Goal: Task Accomplishment & Management: Manage account settings

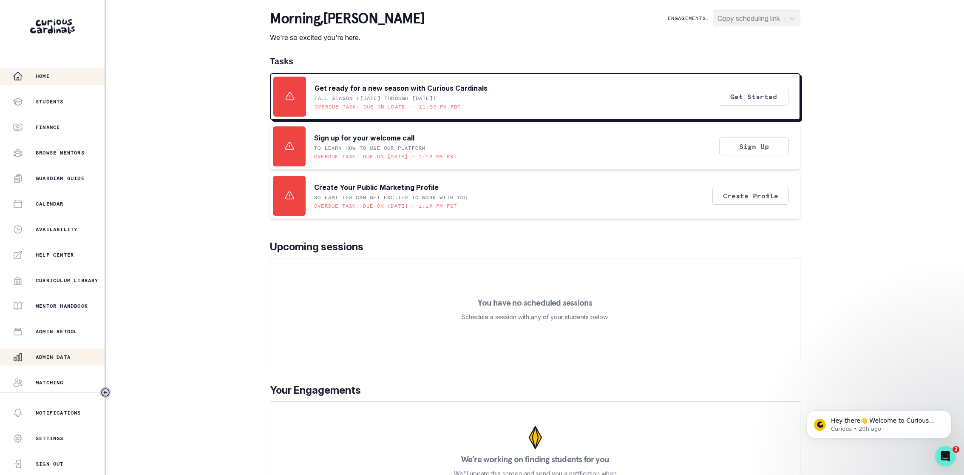
click at [42, 349] on button "Admin Data" at bounding box center [52, 356] width 105 height 17
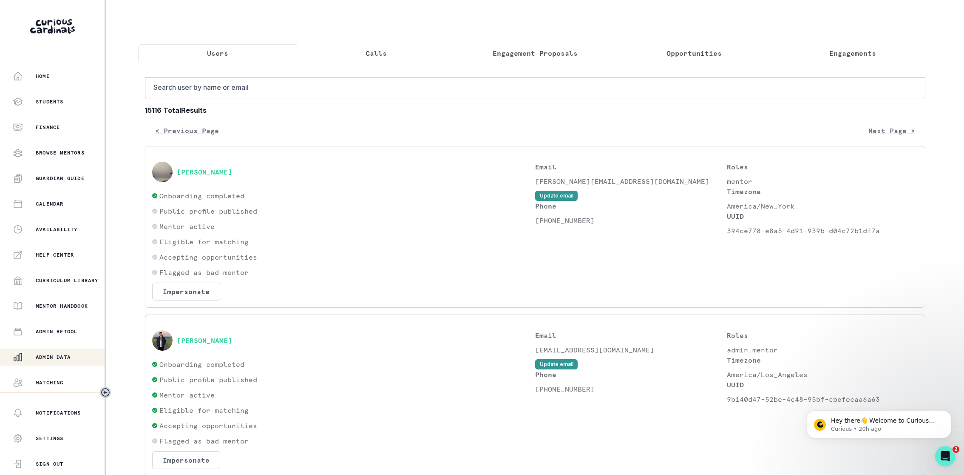
click at [534, 52] on p "Engagement Proposals" at bounding box center [535, 53] width 85 height 10
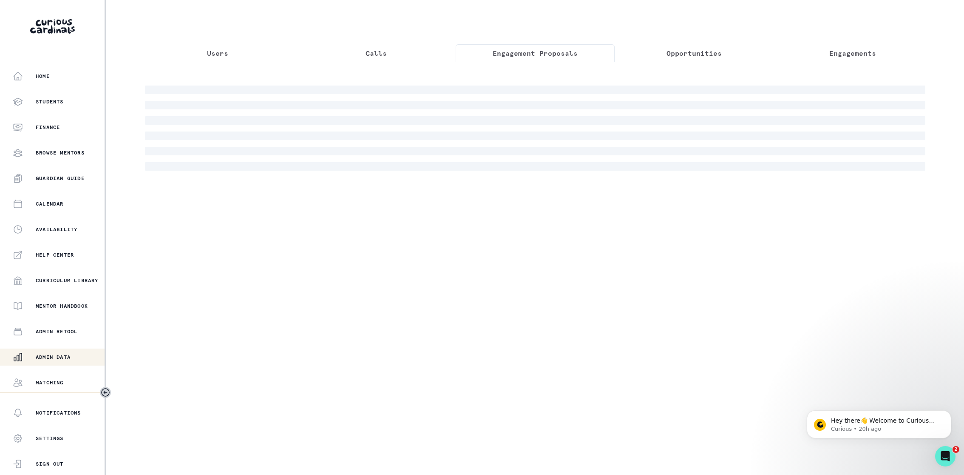
click at [529, 83] on div at bounding box center [535, 120] width 794 height 116
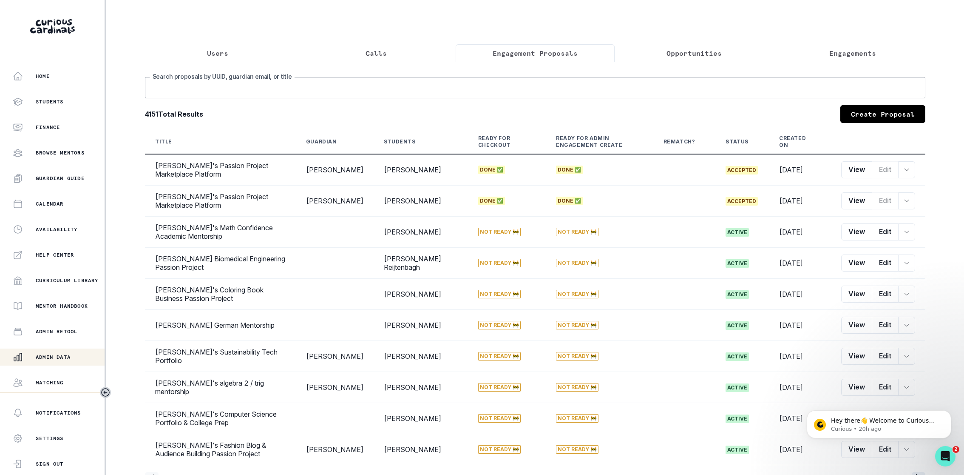
click at [512, 82] on input "Search proposals by UUID, guardian email, or title" at bounding box center [535, 87] width 781 height 21
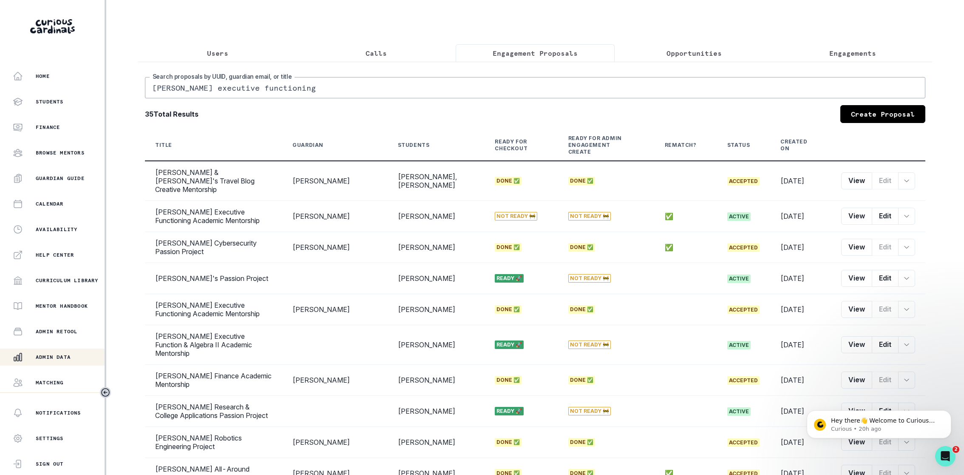
type input "[PERSON_NAME] executive functioning"
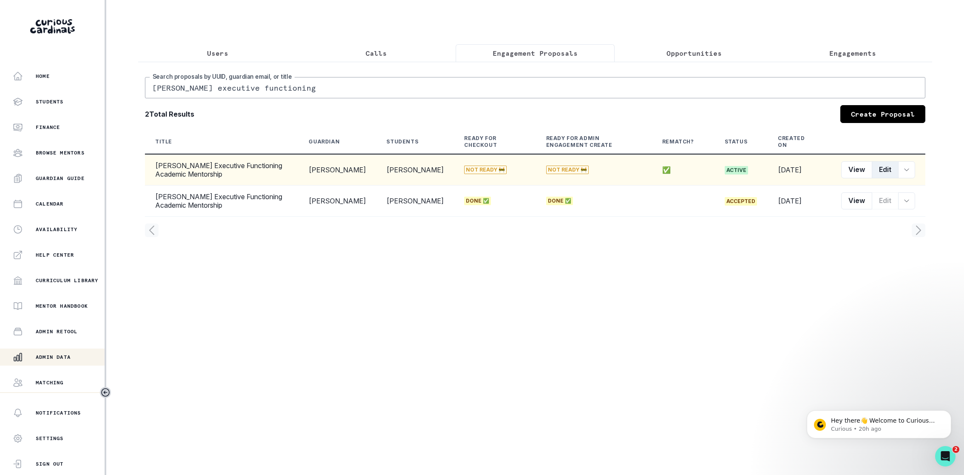
click at [894, 169] on button "Edit" at bounding box center [885, 169] width 27 height 17
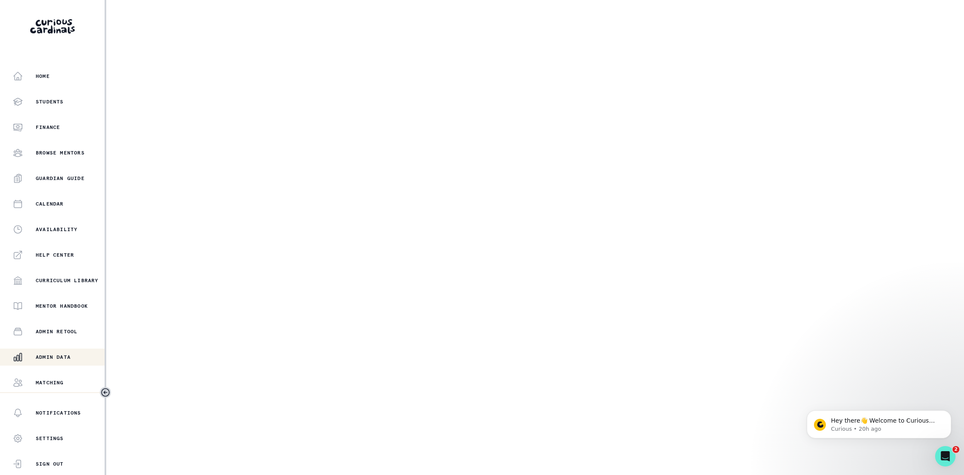
select select "6267cc0b-1467-404d-8526-2734dc3f89d1"
select select "7395717b-c907-4c8b-a55c-b197e6e20d31"
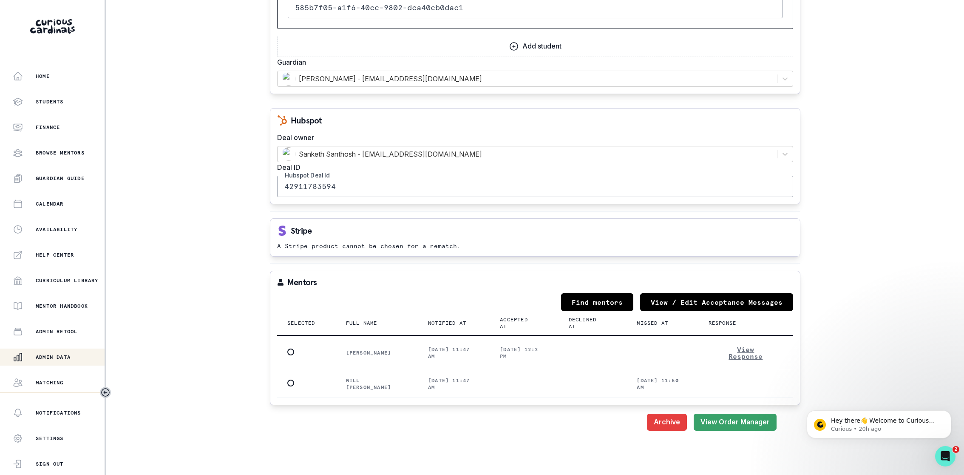
scroll to position [756, 0]
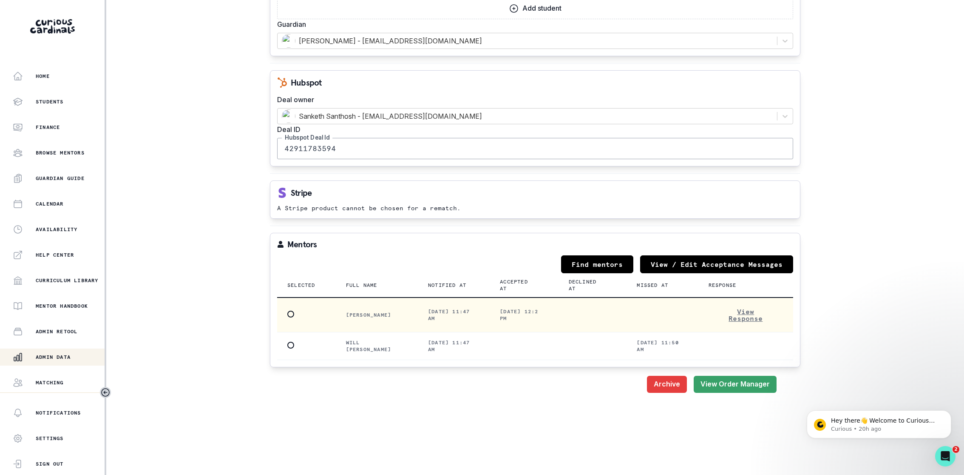
click at [293, 310] on span at bounding box center [290, 313] width 7 height 7
click at [287, 313] on input "radio" at bounding box center [287, 313] width 0 height 0
click at [756, 375] on button "Save" at bounding box center [762, 383] width 30 height 17
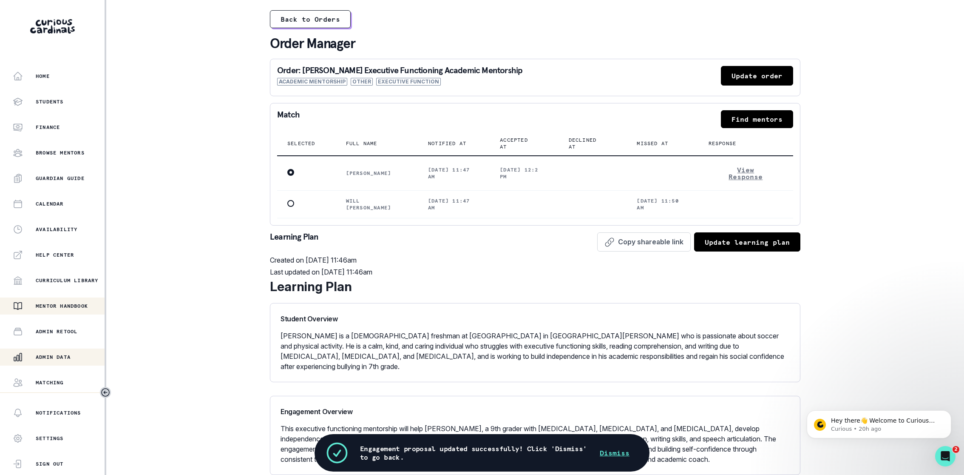
scroll to position [49, 0]
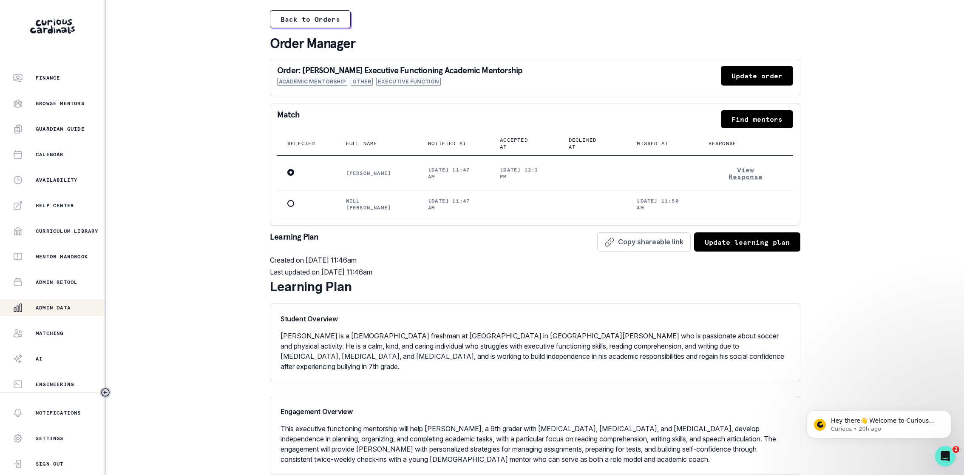
click at [65, 311] on div "Admin Data" at bounding box center [59, 307] width 92 height 10
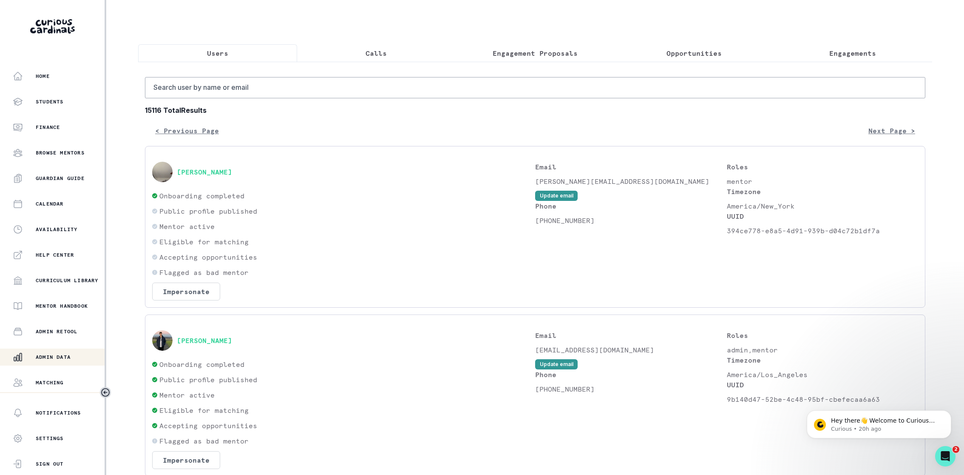
click at [503, 57] on p "Engagement Proposals" at bounding box center [535, 53] width 85 height 10
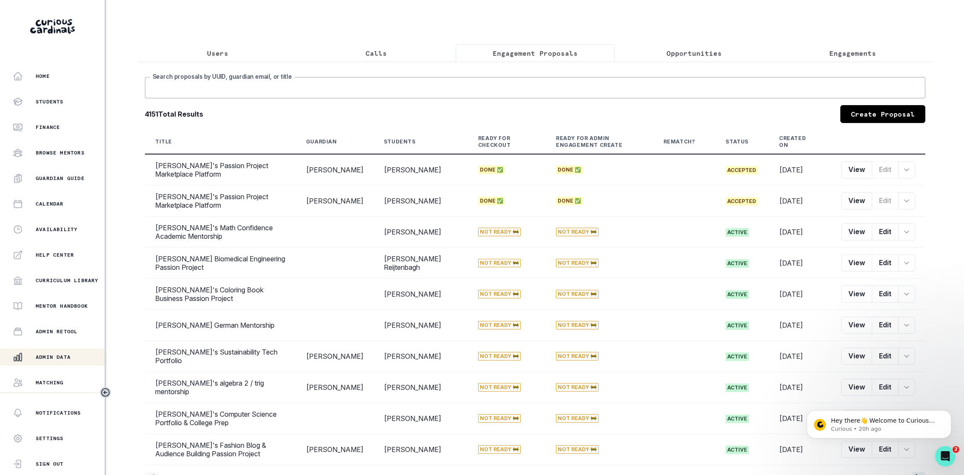
click at [505, 88] on input "Search proposals by UUID, guardian email, or title" at bounding box center [535, 87] width 781 height 21
type input "[PERSON_NAME] ex"
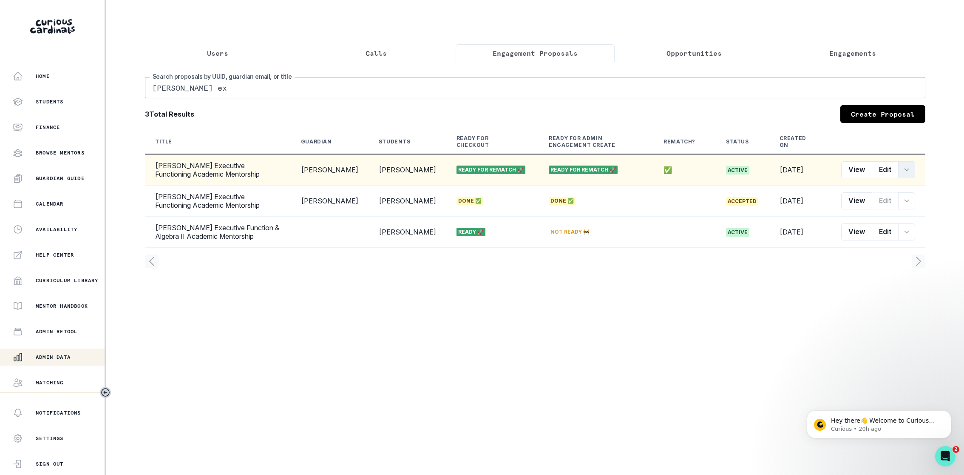
click at [914, 170] on button "row menu" at bounding box center [906, 169] width 17 height 17
click at [853, 233] on button "Convert Rematch to Engagement" at bounding box center [858, 232] width 113 height 14
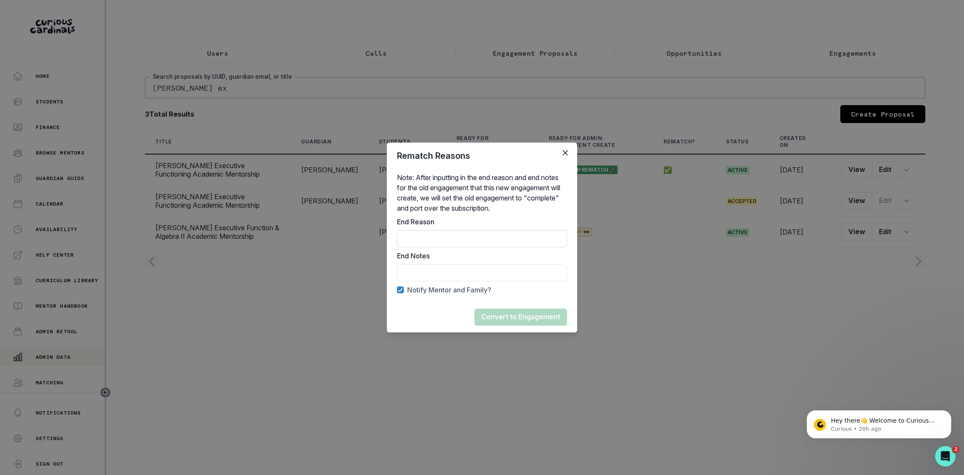
click at [496, 239] on input "End Reason" at bounding box center [482, 238] width 170 height 17
type input "Mentor rematch"
click at [476, 269] on input "End Reason" at bounding box center [482, 272] width 170 height 17
type input "Parent initiated"
click at [434, 308] on footer "Convert to Engagement" at bounding box center [482, 316] width 190 height 31
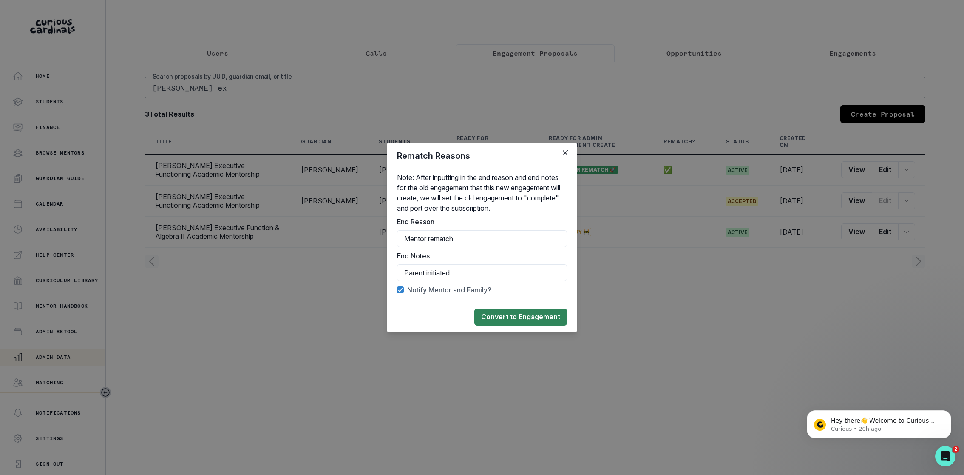
click at [528, 314] on button "Convert to Engagement" at bounding box center [521, 316] width 93 height 17
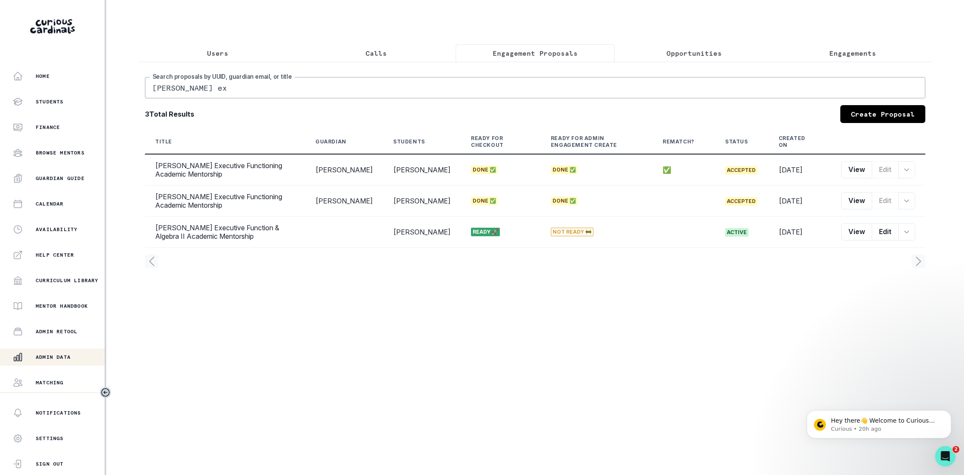
click at [197, 48] on button "Users" at bounding box center [217, 53] width 159 height 18
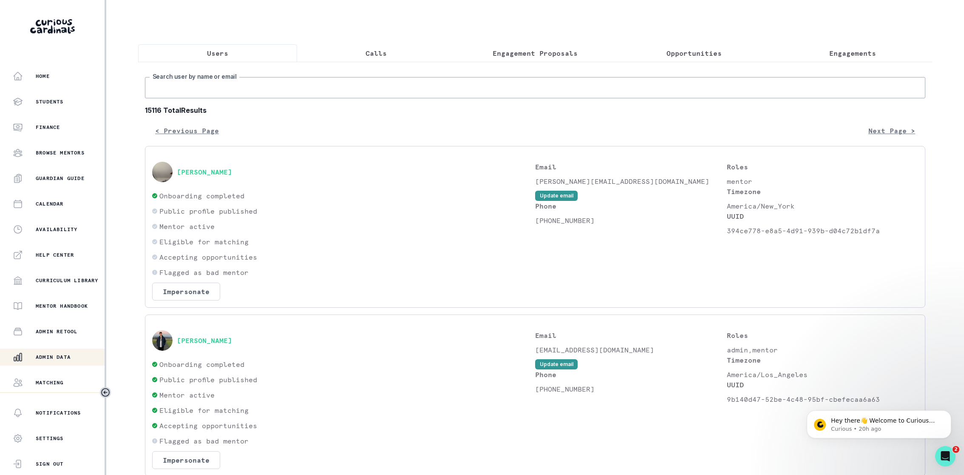
click at [204, 84] on input "Search user by name or email" at bounding box center [535, 87] width 781 height 21
type input "niloofar"
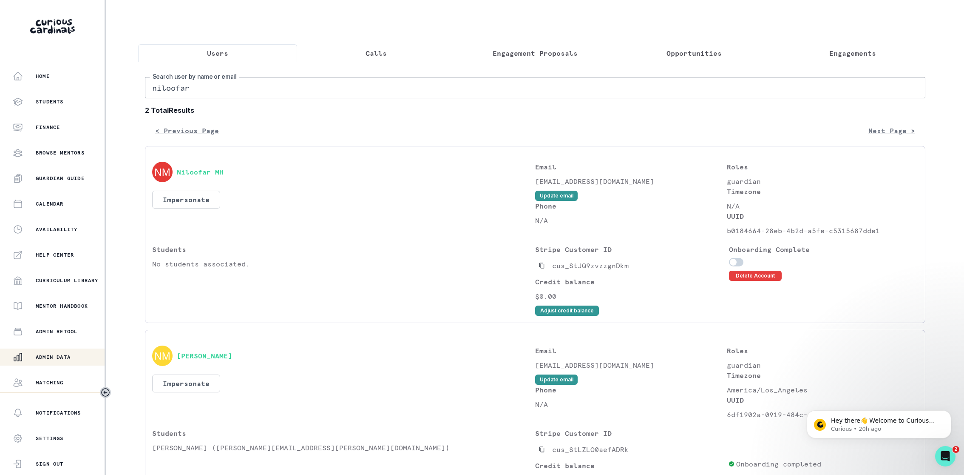
scroll to position [71, 0]
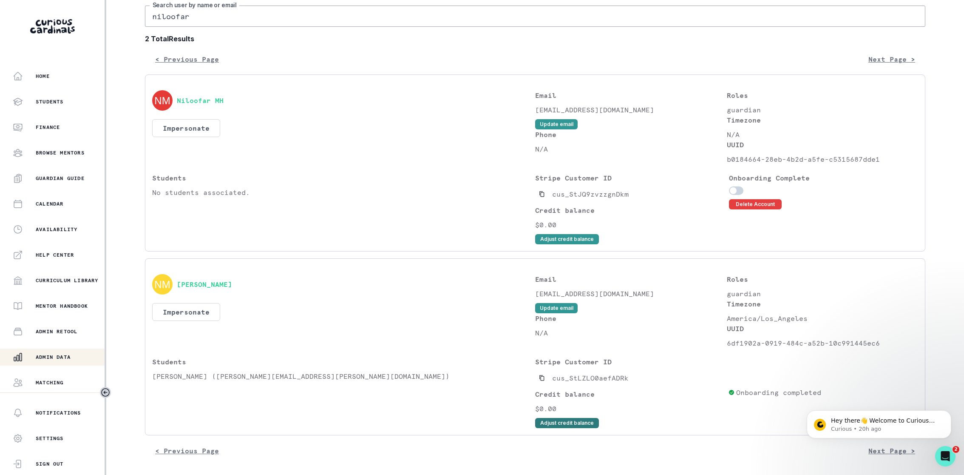
click at [566, 421] on button "Adjust credit balance" at bounding box center [567, 423] width 64 height 10
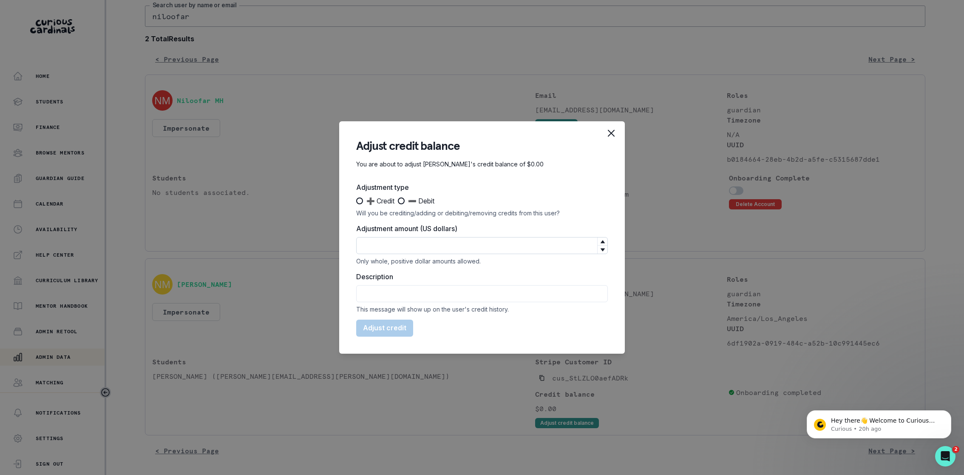
click at [447, 240] on input "Adjustment amount (US dollars)" at bounding box center [482, 245] width 252 height 17
click at [358, 201] on span at bounding box center [359, 200] width 7 height 7
click at [356, 201] on input "➕ Credit" at bounding box center [356, 201] width 0 height 0
radio input "true"
click at [378, 237] on input "Adjustment amount (US dollars)" at bounding box center [482, 245] width 252 height 17
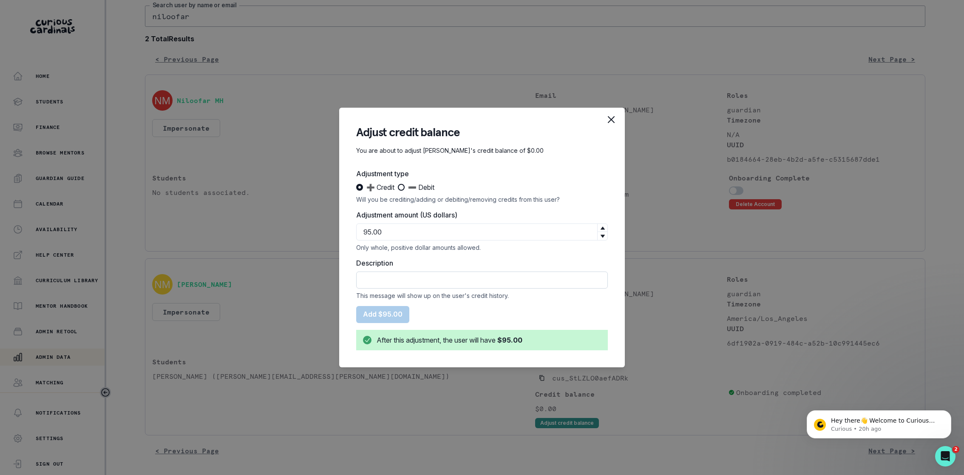
type input "95"
click at [373, 279] on input "Description" at bounding box center [482, 279] width 252 height 17
click at [458, 282] on input "Credit adjustment towards [PERSON_NAME]'s first session with [PERSON_NAME]." at bounding box center [482, 279] width 252 height 17
click at [529, 281] on input "Credit adjustment towards [PERSON_NAME] first session with [PERSON_NAME]." at bounding box center [482, 279] width 252 height 17
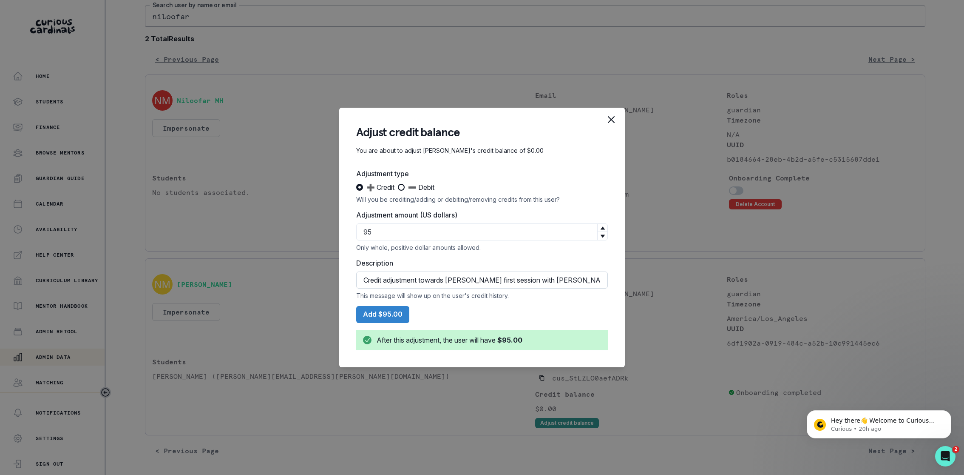
click at [529, 281] on input "Credit adjustment towards [PERSON_NAME] first session with [PERSON_NAME]." at bounding box center [482, 279] width 252 height 17
type input "Credit adjustment towards [PERSON_NAME] first session with [PERSON_NAME]."
click at [373, 315] on button "Add $95.00" at bounding box center [382, 314] width 53 height 17
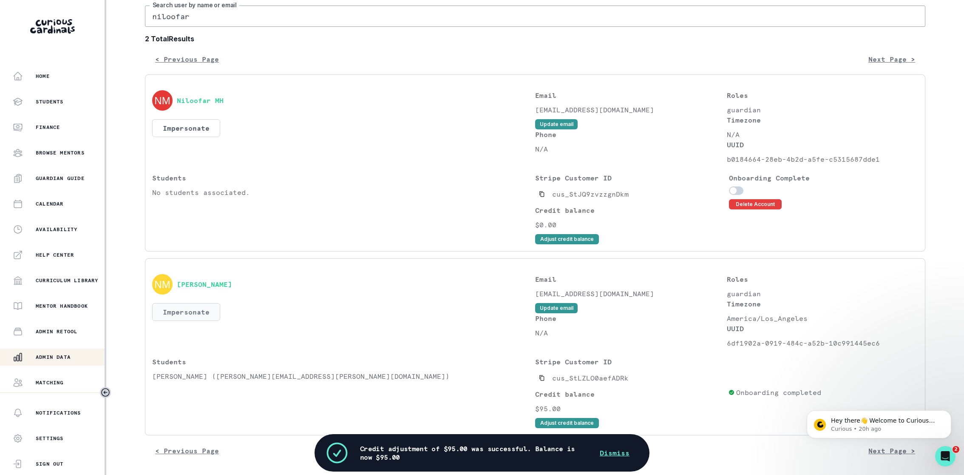
click at [191, 312] on button "Impersonate" at bounding box center [186, 312] width 68 height 18
click at [224, 384] on button "Impersonate" at bounding box center [221, 390] width 56 height 17
